Goal: Task Accomplishment & Management: Manage account settings

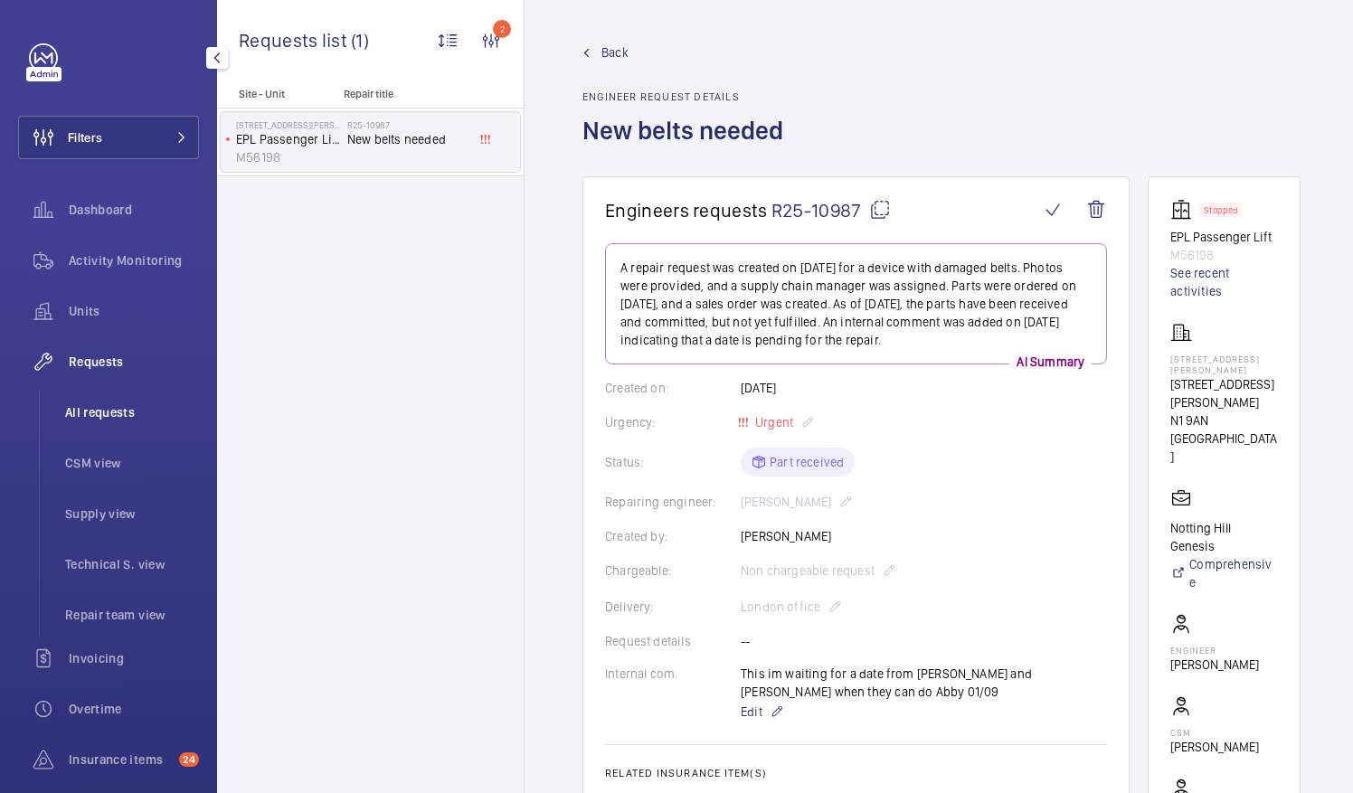
click at [90, 407] on span "All requests" at bounding box center [132, 412] width 134 height 18
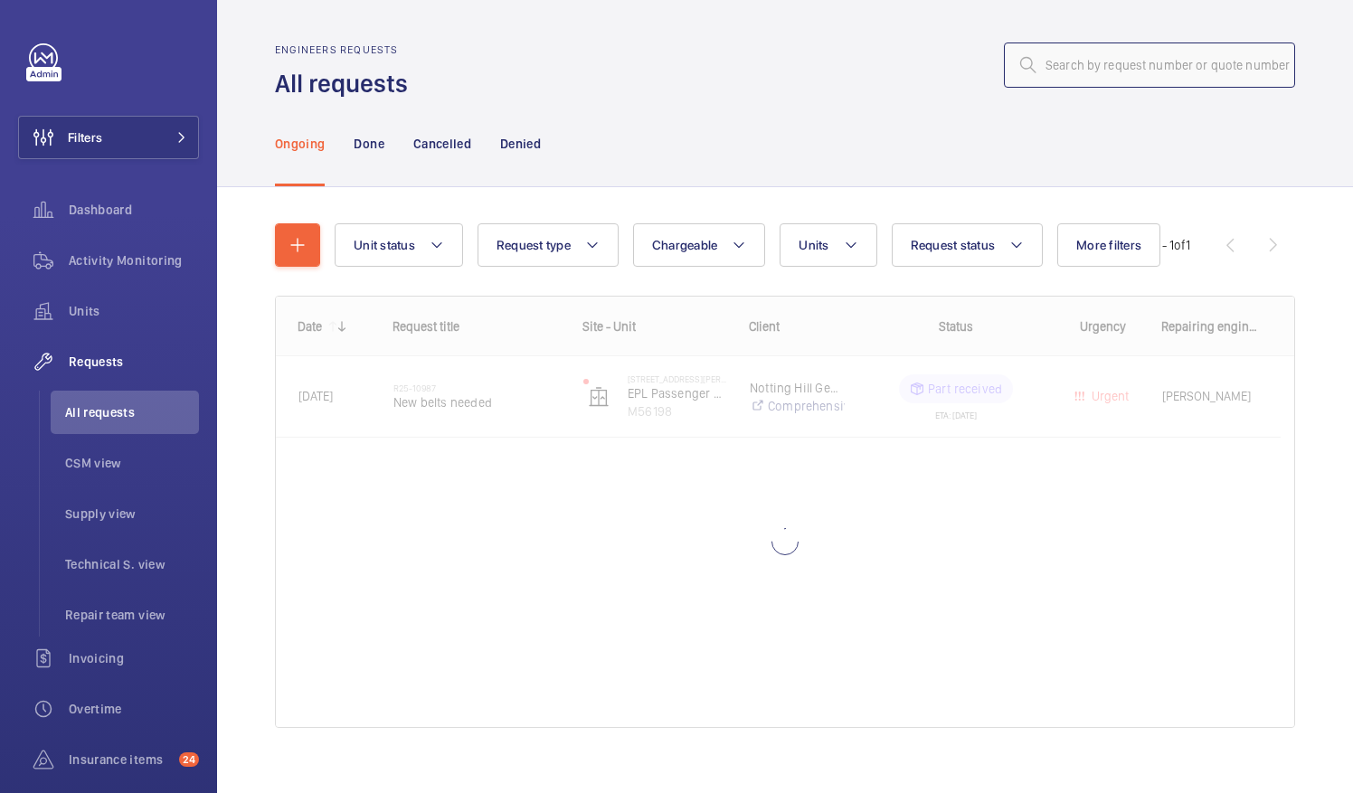
click at [1049, 71] on input "text" at bounding box center [1149, 65] width 291 height 45
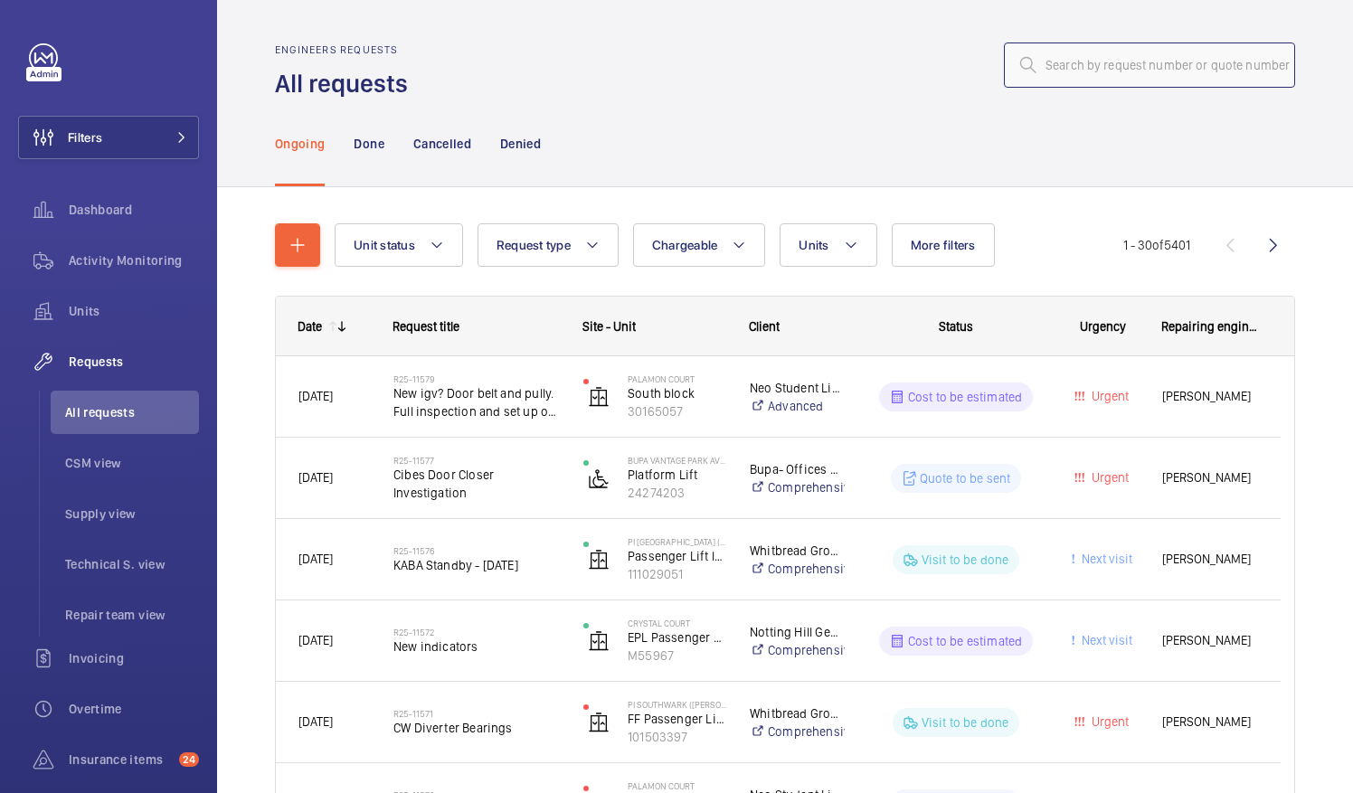
paste input "[URL][DOMAIN_NAME]"
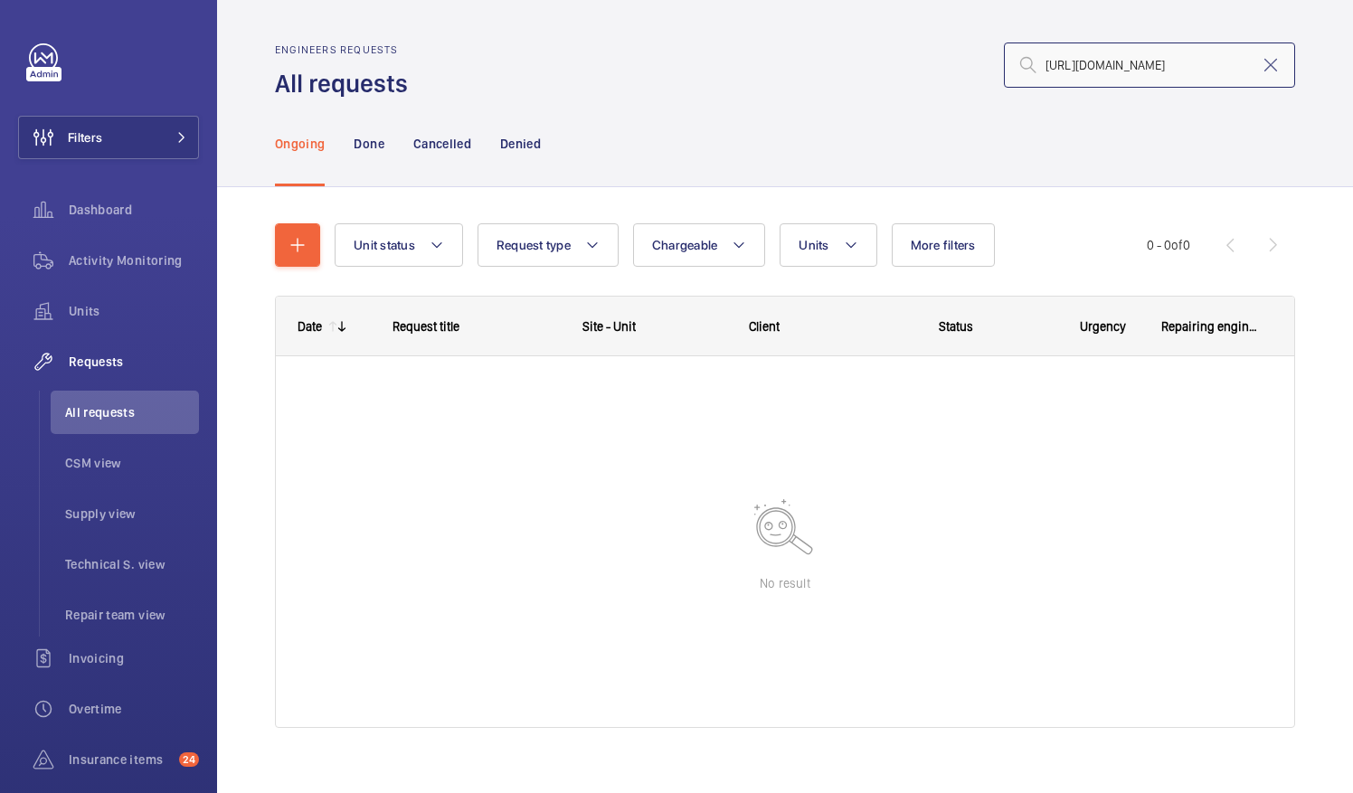
scroll to position [0, 181]
type input "[URL][DOMAIN_NAME]"
click at [1260, 66] on mat-icon at bounding box center [1271, 65] width 22 height 22
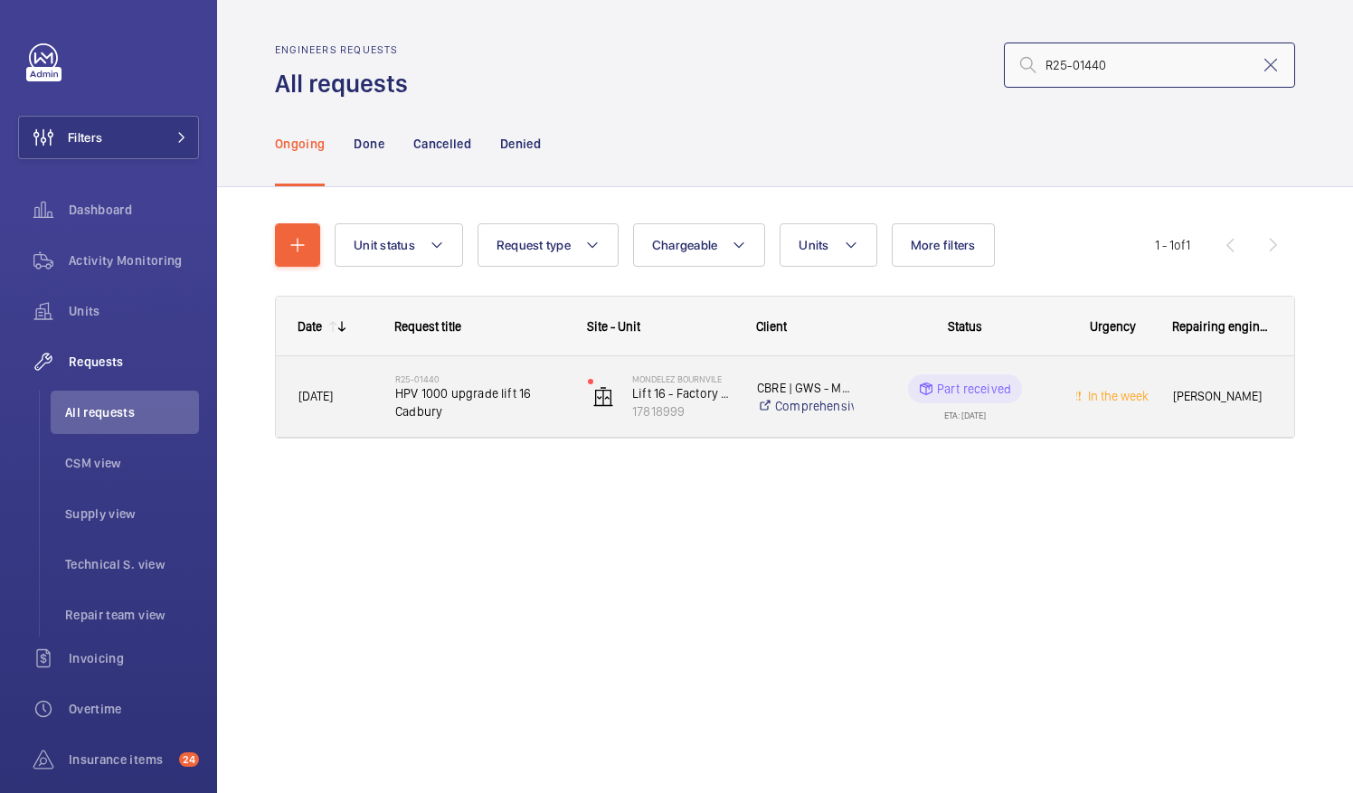
type input "R25-01440"
click at [461, 409] on span "HPV 1000 upgrade lift 16 Cadbury" at bounding box center [479, 402] width 169 height 36
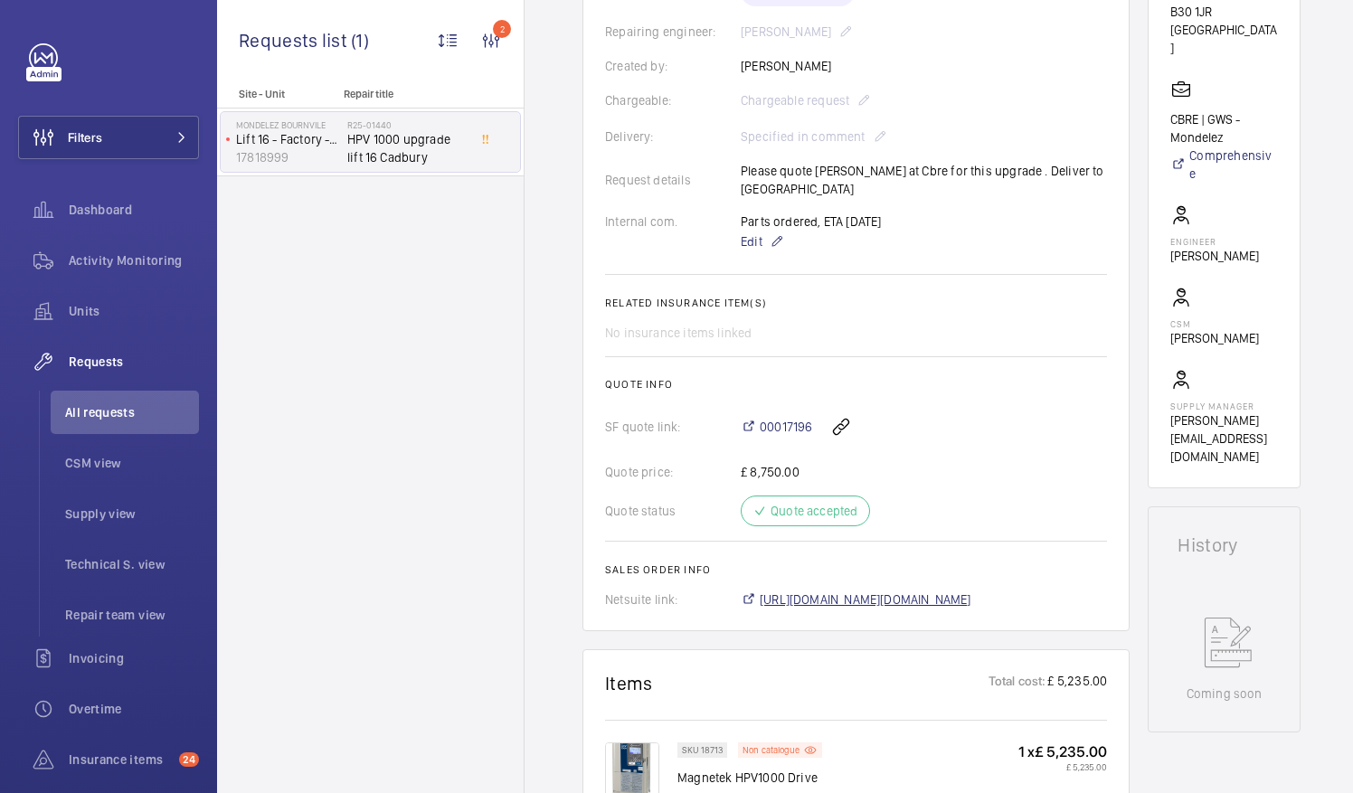
scroll to position [543, 0]
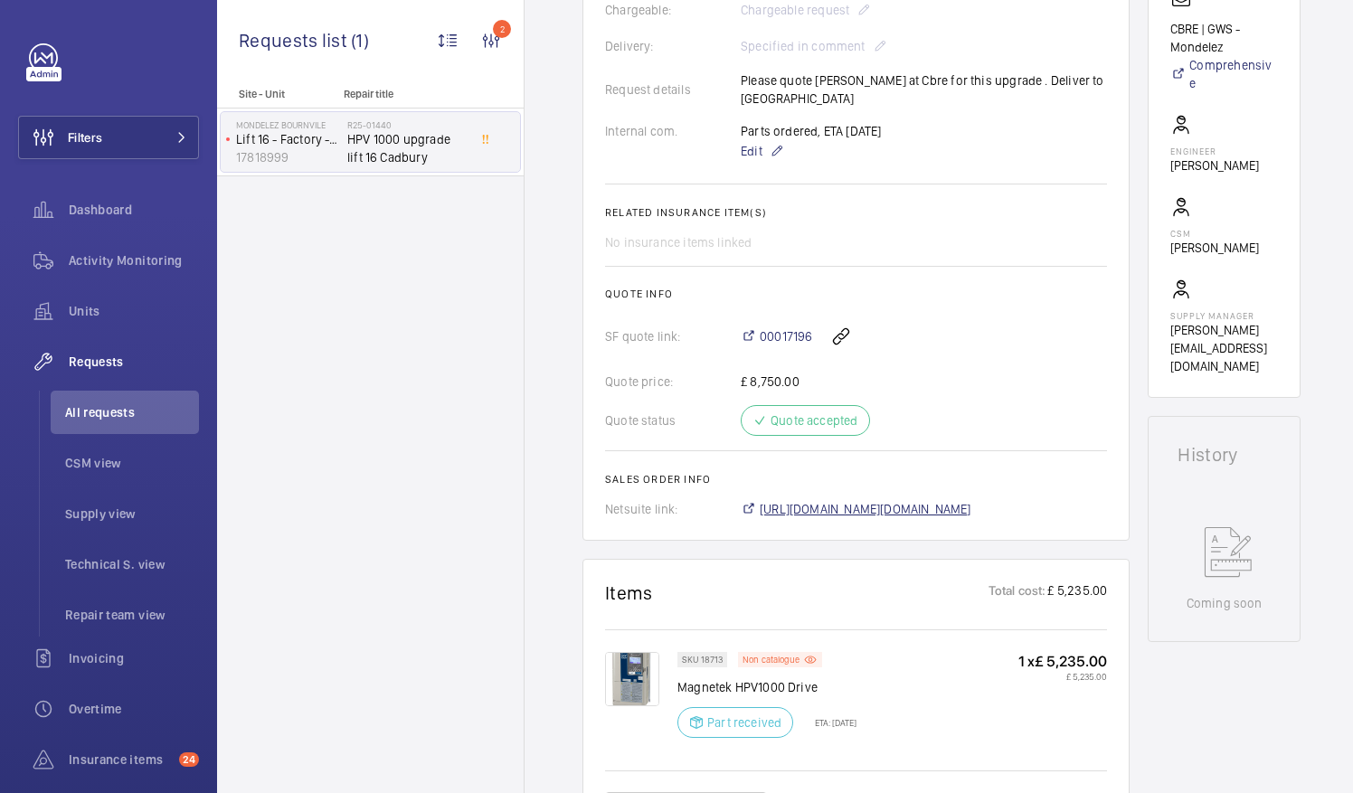
click at [970, 506] on span "[URL][DOMAIN_NAME][DOMAIN_NAME]" at bounding box center [866, 509] width 212 height 18
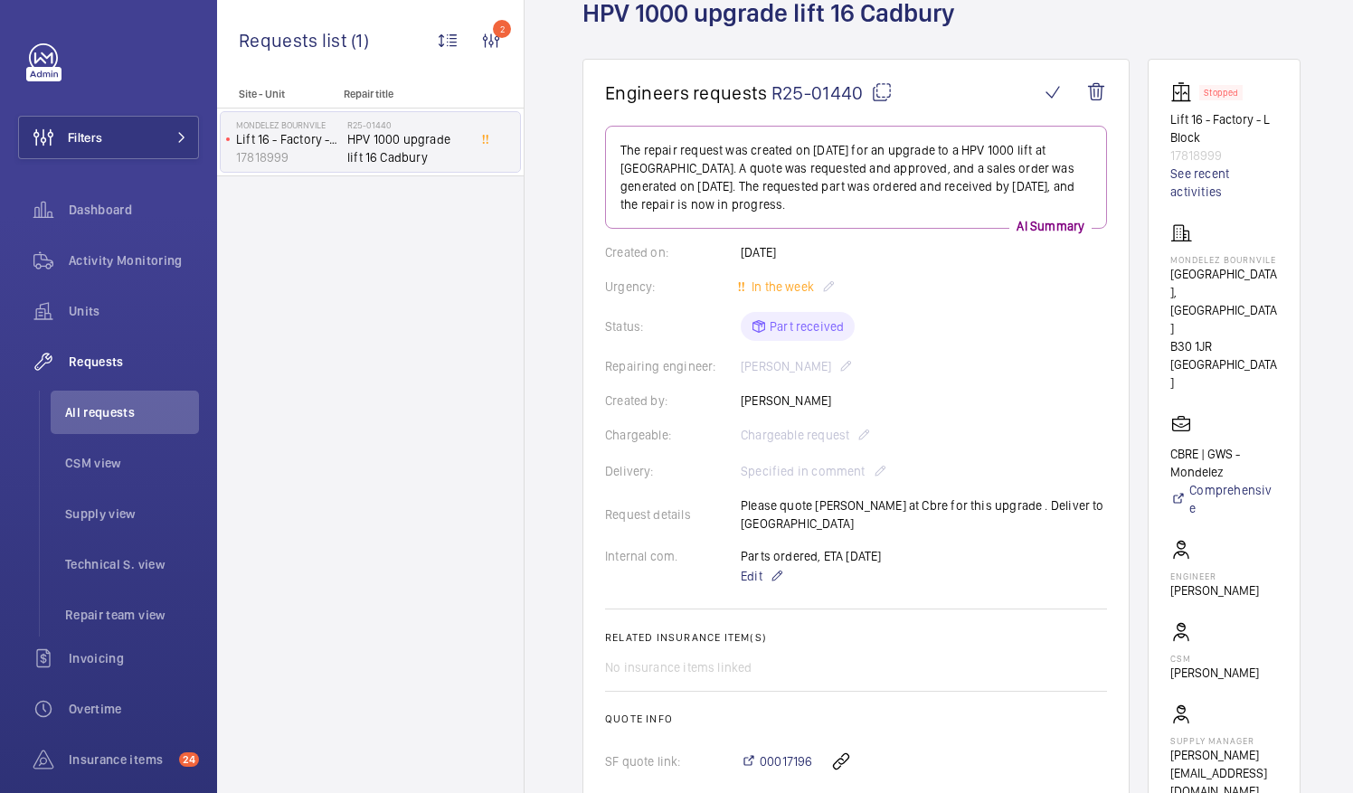
scroll to position [90, 0]
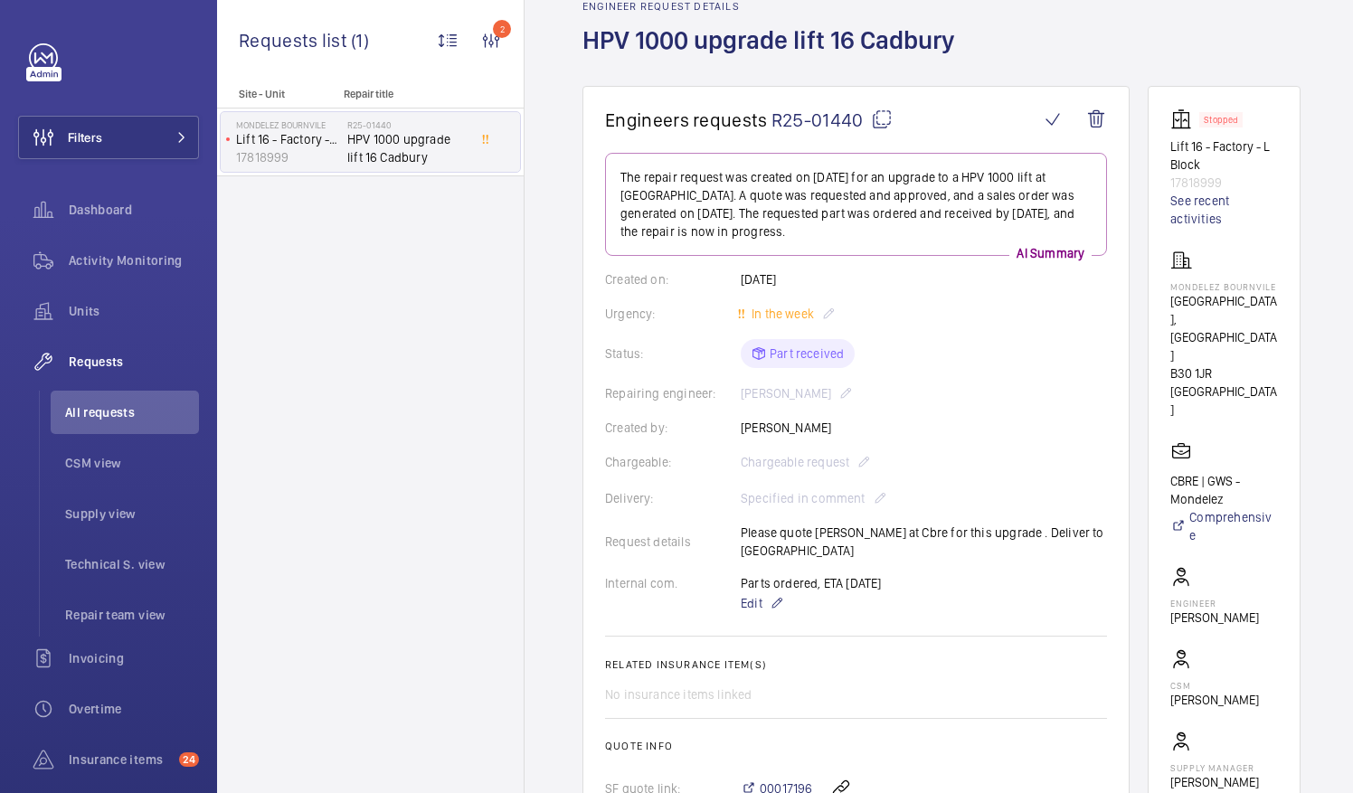
click at [876, 118] on mat-icon at bounding box center [882, 120] width 22 height 22
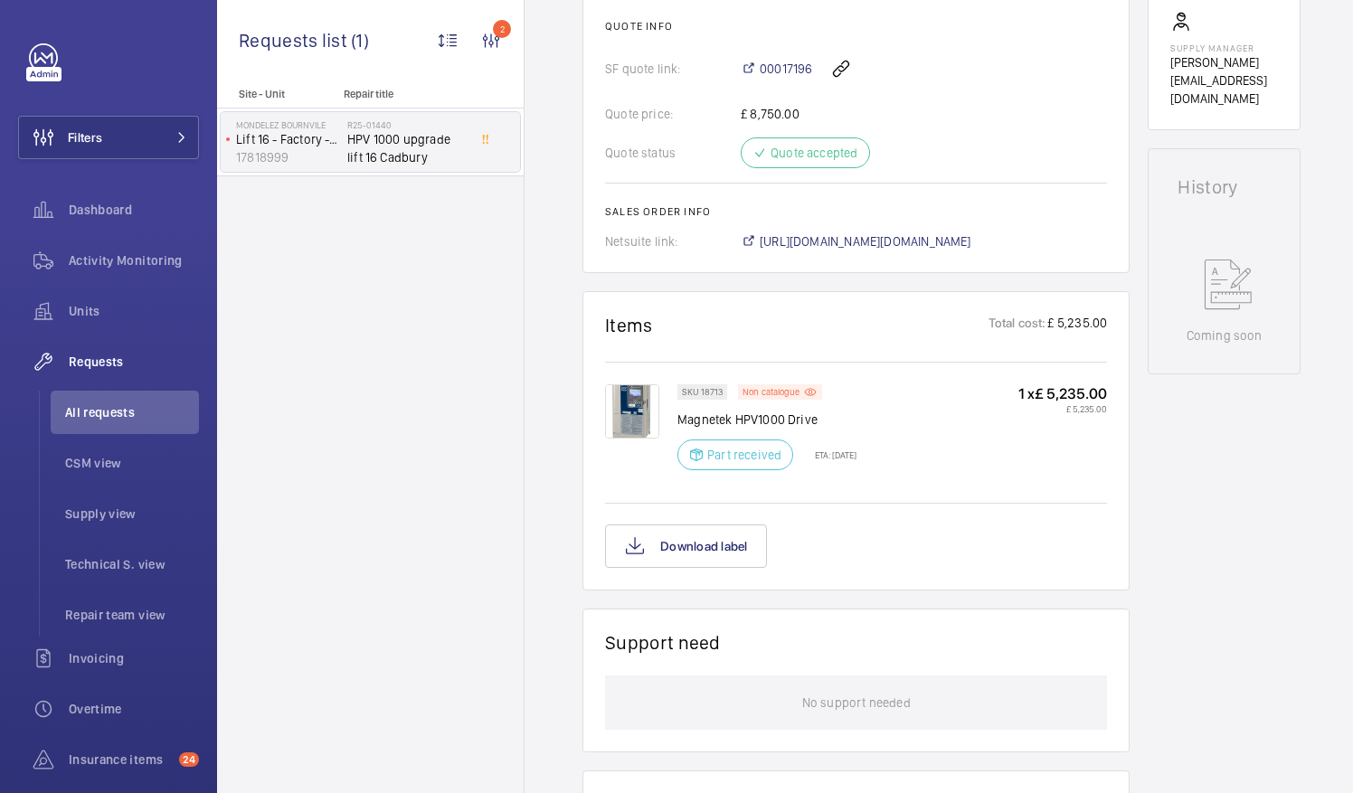
scroll to position [724, 0]
